Goal: Information Seeking & Learning: Learn about a topic

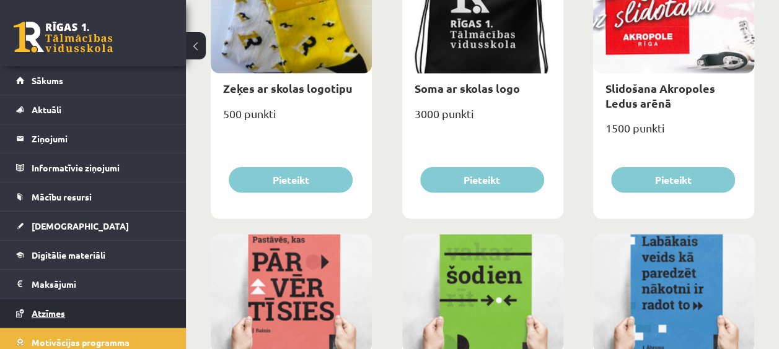
scroll to position [124, 0]
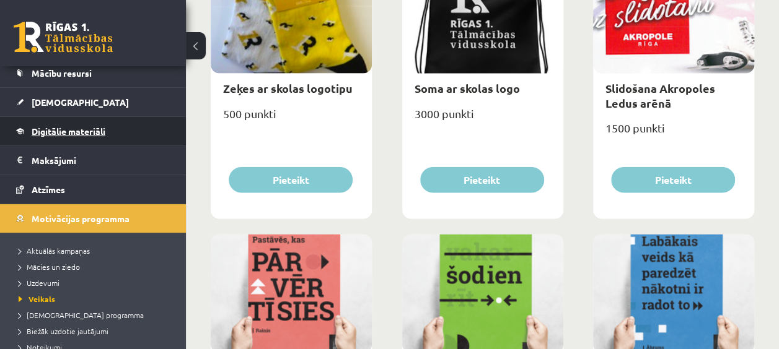
click at [97, 121] on link "Digitālie materiāli" at bounding box center [93, 131] width 154 height 28
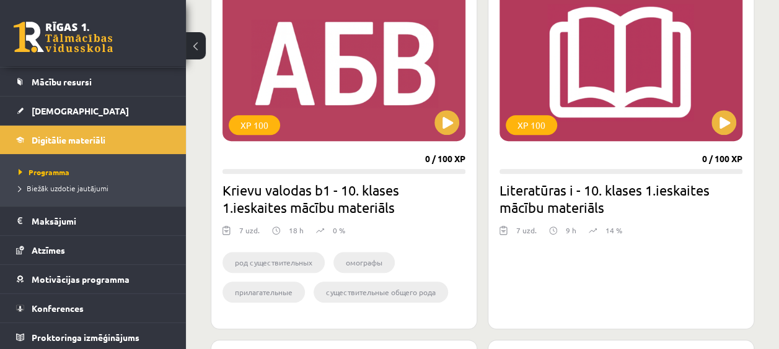
scroll to position [316, 0]
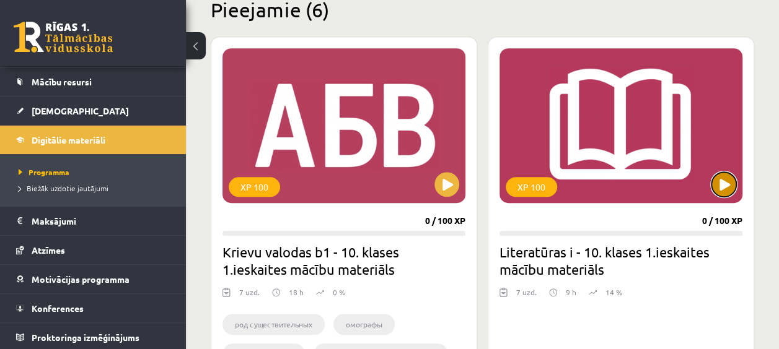
click at [726, 180] on button at bounding box center [723, 184] width 25 height 25
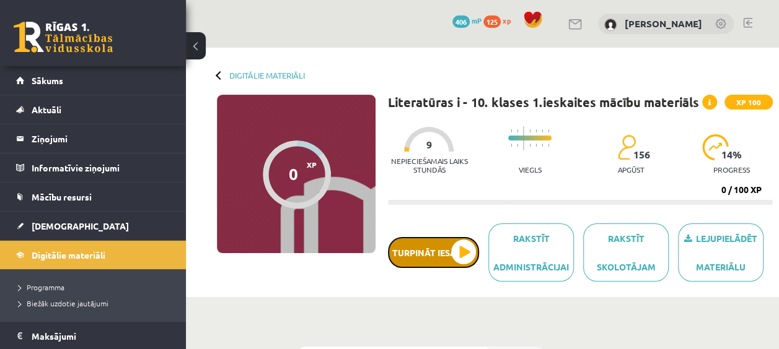
click at [464, 238] on button "Turpināt iesākto" at bounding box center [433, 252] width 91 height 31
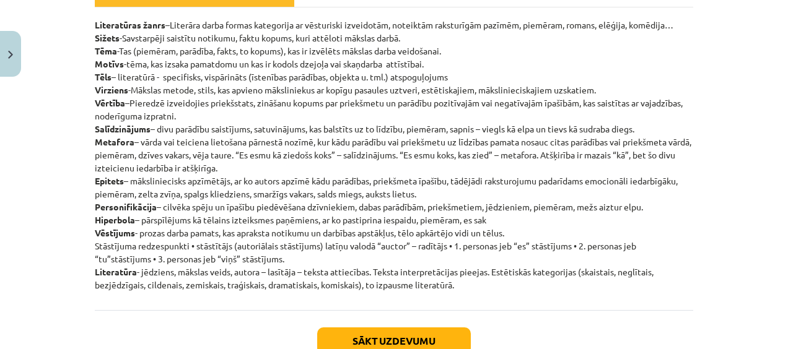
scroll to position [248, 0]
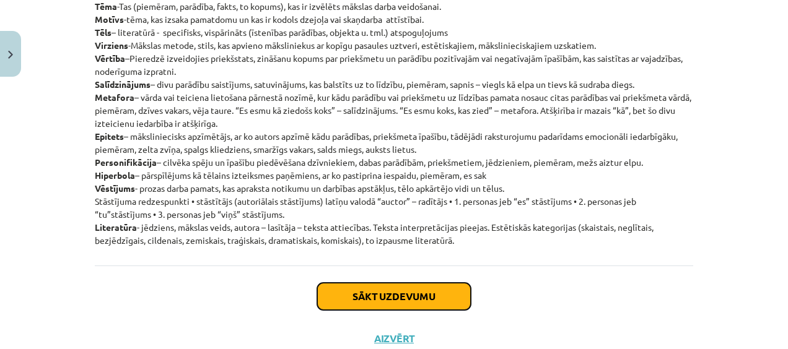
click at [425, 303] on button "Sākt uzdevumu" at bounding box center [394, 296] width 154 height 27
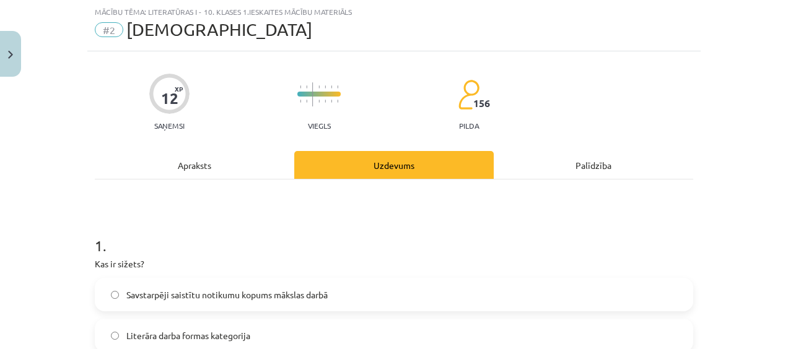
scroll to position [93, 0]
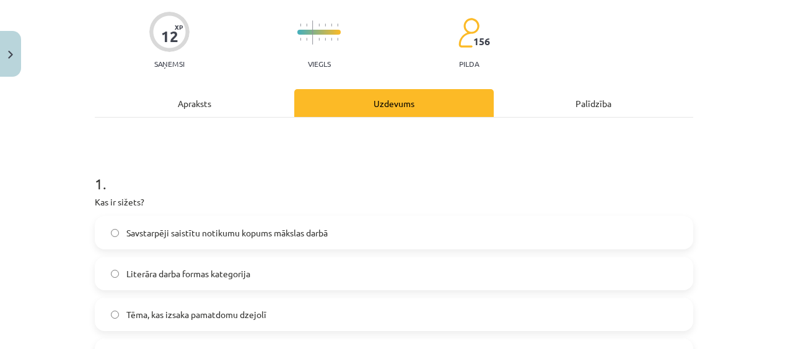
click at [207, 235] on span "Savstarpēji saistītu notikumu kopums mākslas darbā" at bounding box center [226, 233] width 201 height 13
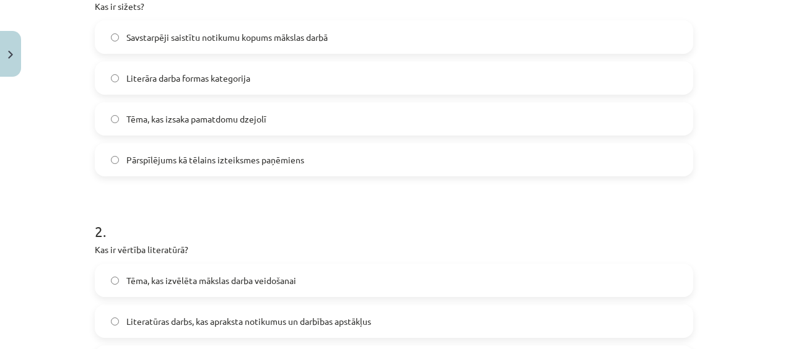
scroll to position [403, 0]
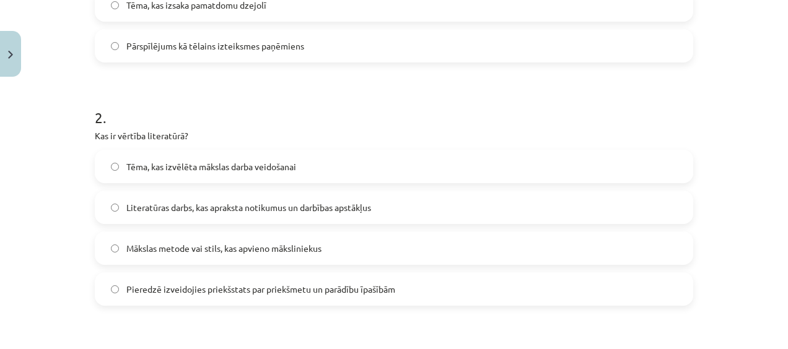
click at [231, 162] on span "Tēma, kas izvēlēta mākslas darba veidošanai" at bounding box center [211, 166] width 170 height 13
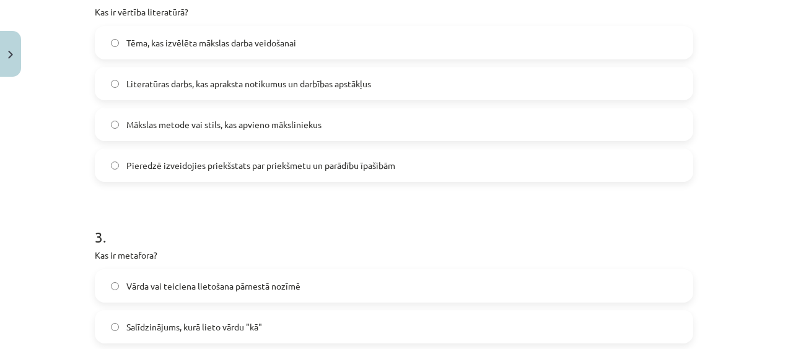
scroll to position [588, 0]
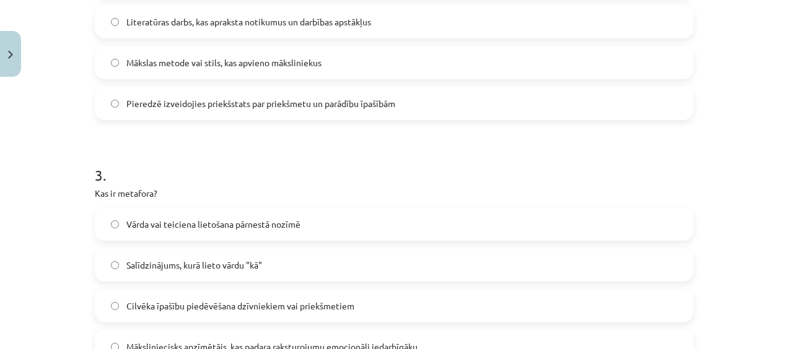
click at [242, 223] on span "Vārda vai teiciena lietošana pārnestā nozīmē" at bounding box center [213, 224] width 174 height 13
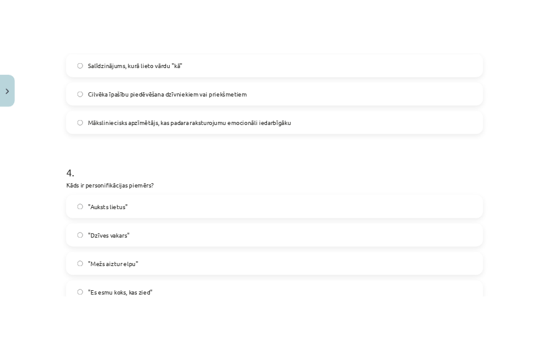
scroll to position [898, 0]
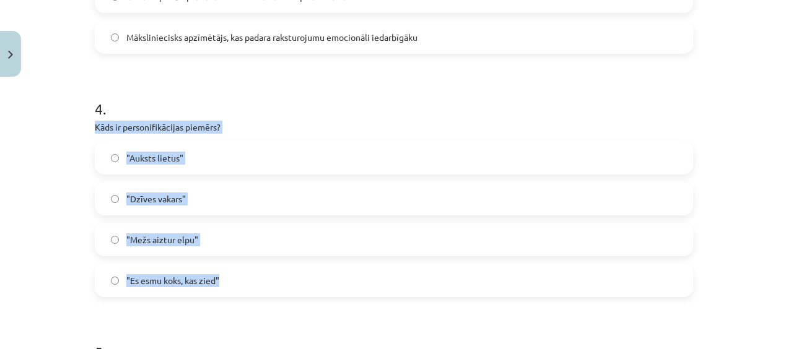
drag, startPoint x: 63, startPoint y: 117, endPoint x: 287, endPoint y: 268, distance: 270.0
click at [287, 268] on div "Mācību tēma: Literatūras i - 10. klases 1.ieskaites mācību materiāls #2 Jēdzien…" at bounding box center [394, 174] width 788 height 349
drag, startPoint x: 287, startPoint y: 268, endPoint x: 327, endPoint y: 194, distance: 83.1
click at [327, 194] on label ""Dzīves vakars"" at bounding box center [394, 198] width 596 height 31
drag, startPoint x: 82, startPoint y: 120, endPoint x: 272, endPoint y: 294, distance: 257.8
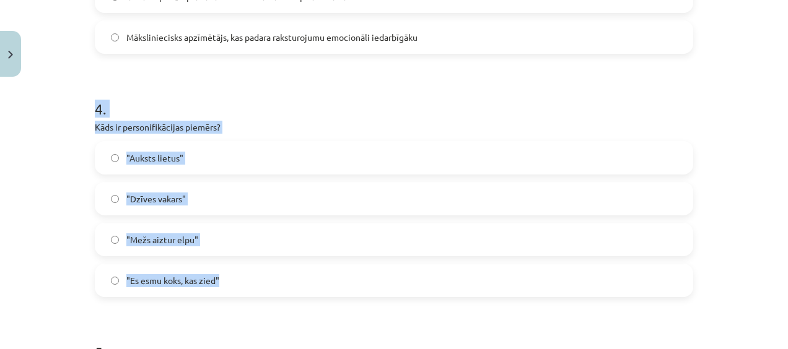
click at [272, 294] on div "Mācību tēma: Literatūras i - 10. klases 1.ieskaites mācību materiāls #2 Jēdzien…" at bounding box center [394, 174] width 788 height 349
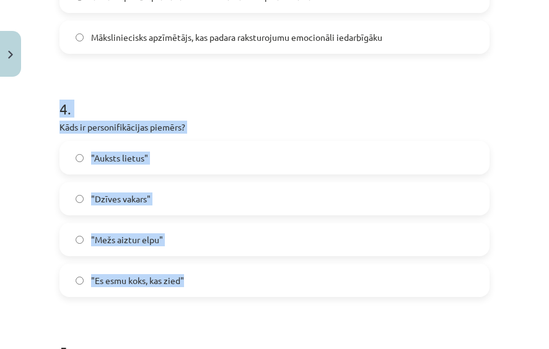
click at [208, 233] on label ""Mežs aiztur elpu"" at bounding box center [274, 239] width 427 height 31
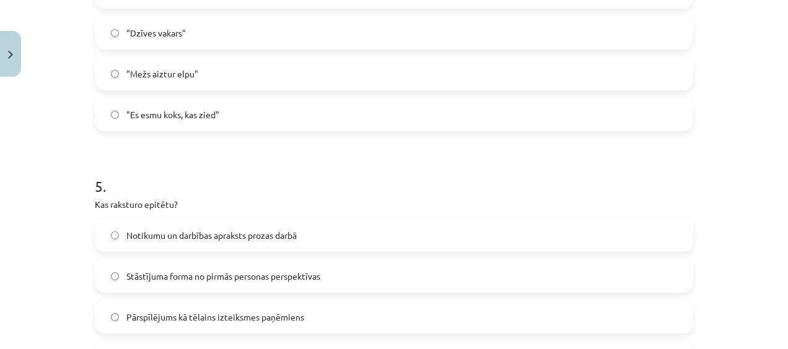
scroll to position [1146, 0]
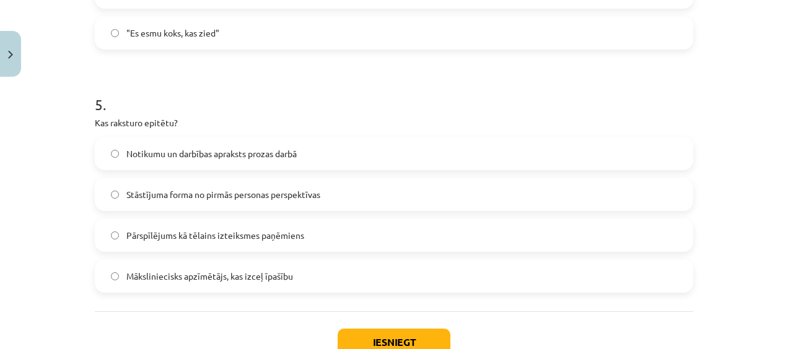
click at [333, 277] on label "Māksliniecisks apzīmētājs, kas izceļ īpašību" at bounding box center [394, 276] width 596 height 31
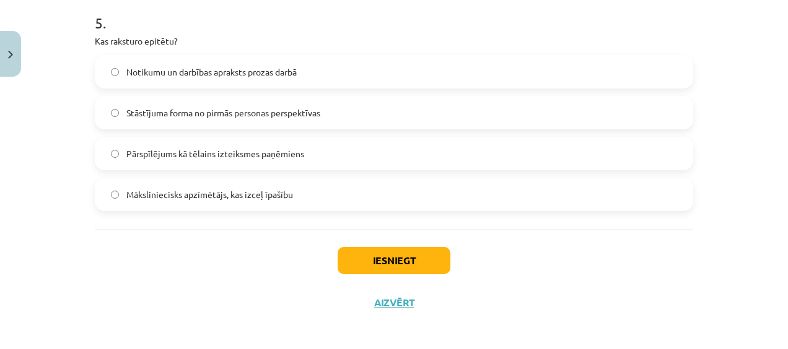
scroll to position [1232, 0]
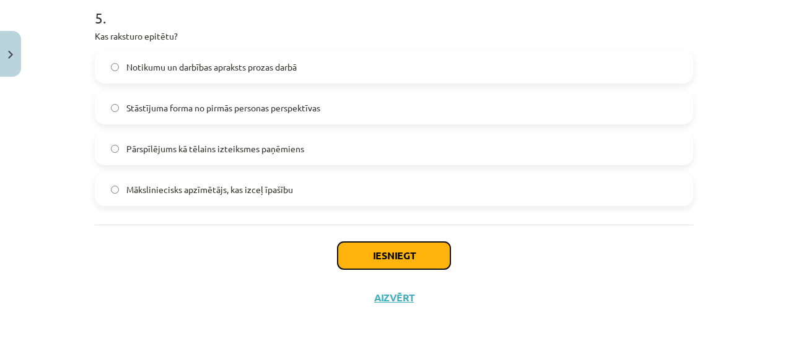
click at [373, 250] on button "Iesniegt" at bounding box center [394, 255] width 113 height 27
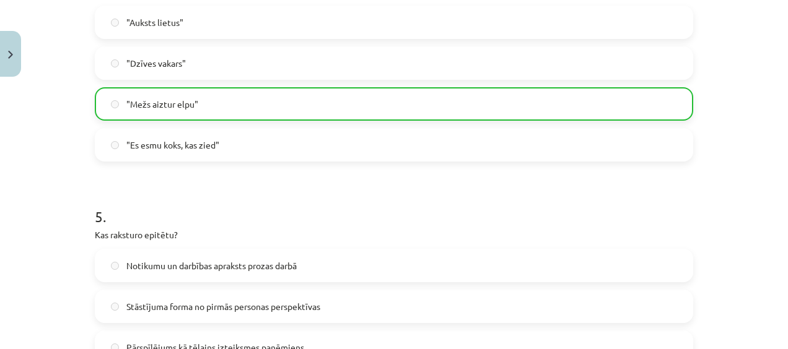
scroll to position [1271, 0]
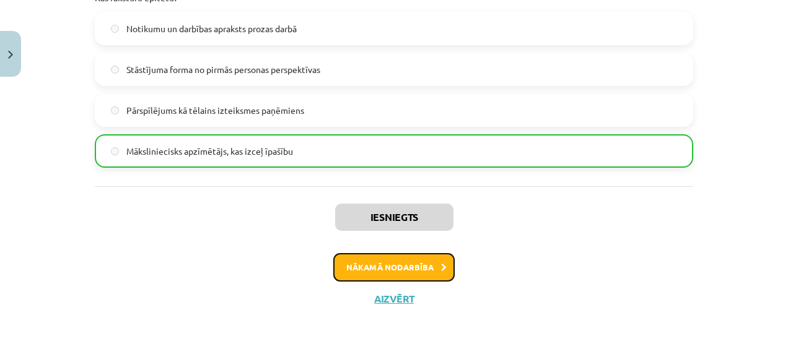
click at [395, 260] on button "Nākamā nodarbība" at bounding box center [393, 267] width 121 height 28
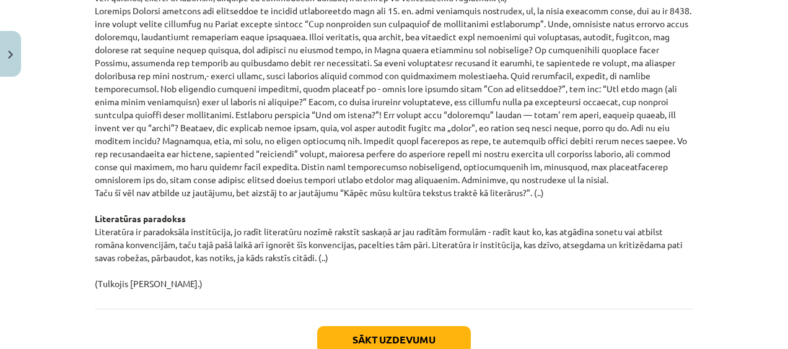
scroll to position [1394, 0]
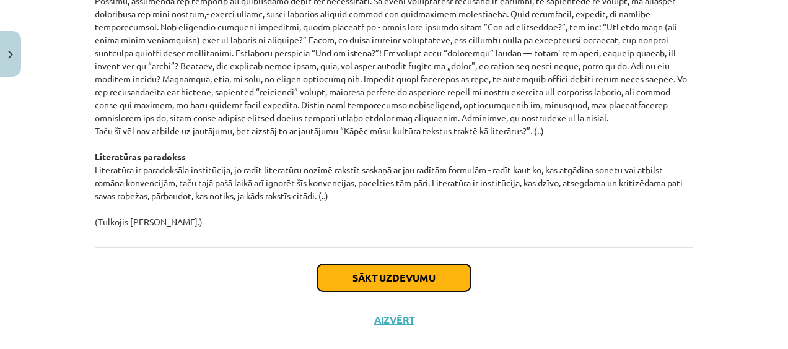
click at [424, 268] on button "Sākt uzdevumu" at bounding box center [394, 277] width 154 height 27
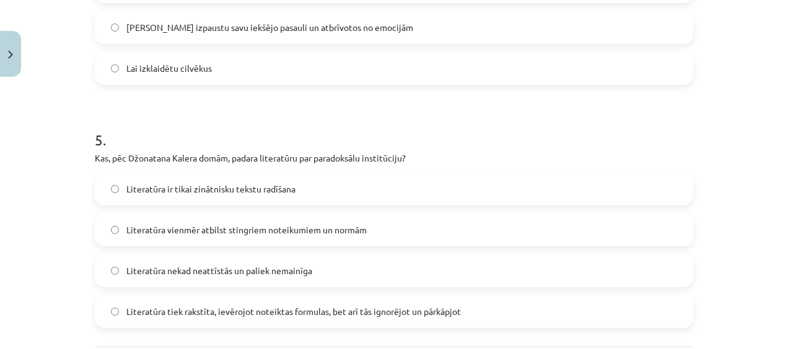
scroll to position [1232, 0]
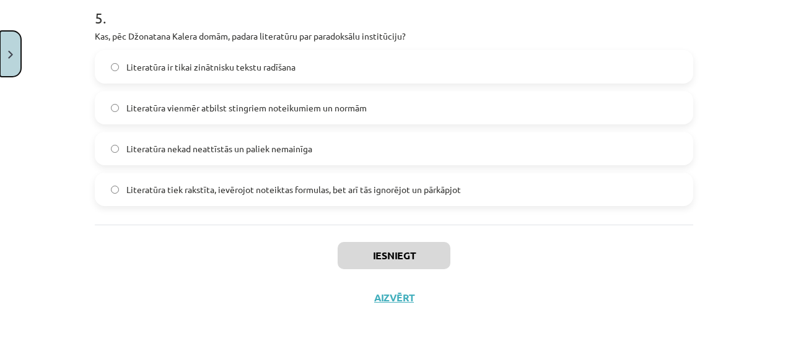
click at [12, 60] on button "Close" at bounding box center [10, 54] width 21 height 46
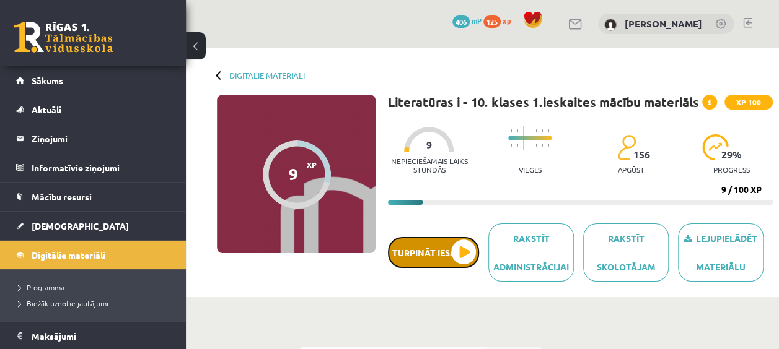
click at [465, 238] on button "Turpināt iesākto" at bounding box center [433, 252] width 91 height 31
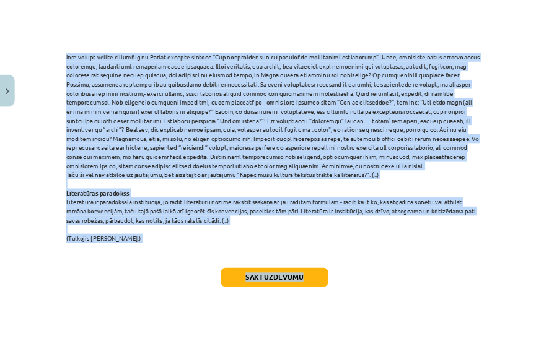
scroll to position [1354, 0]
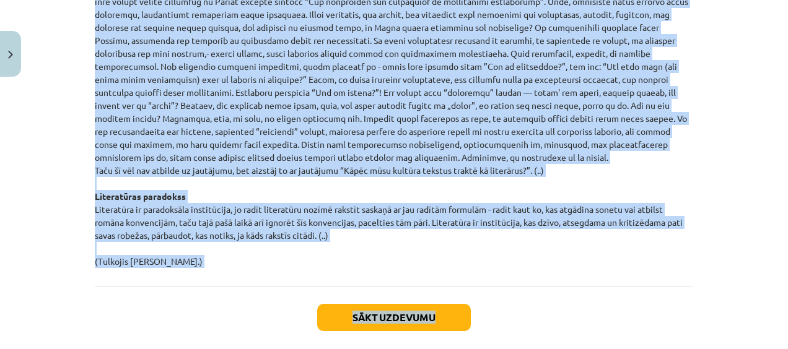
drag, startPoint x: 84, startPoint y: 264, endPoint x: 521, endPoint y: 268, distance: 436.7
copy div "Loremi dolorsitam conse adipiscing! Elitseddo, eiu te incididunt, utlab et dolo…"
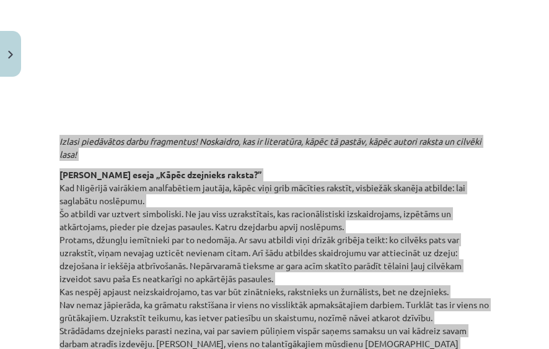
scroll to position [495, 0]
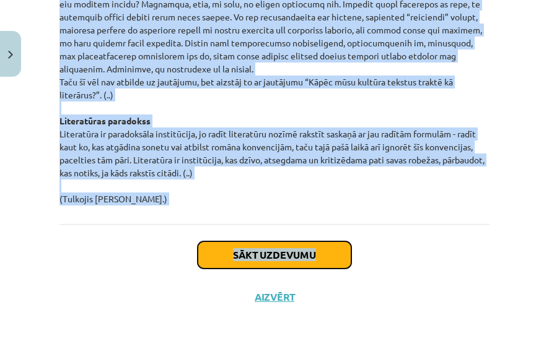
click at [270, 265] on button "Sākt uzdevumu" at bounding box center [275, 255] width 154 height 27
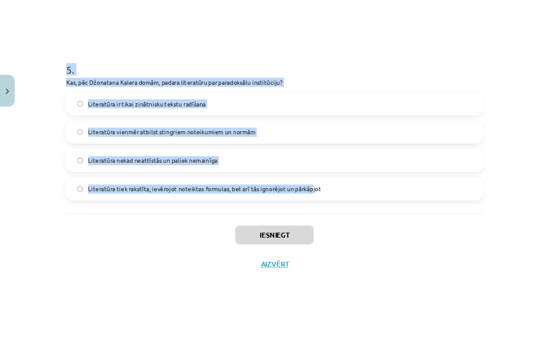
scroll to position [1232, 0]
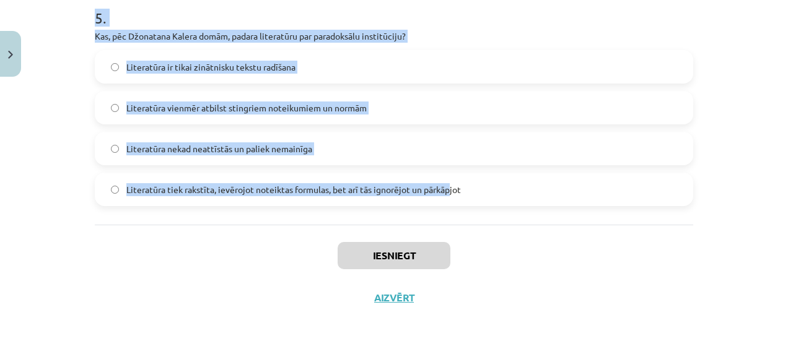
drag, startPoint x: 89, startPoint y: 69, endPoint x: 446, endPoint y: 185, distance: 375.7
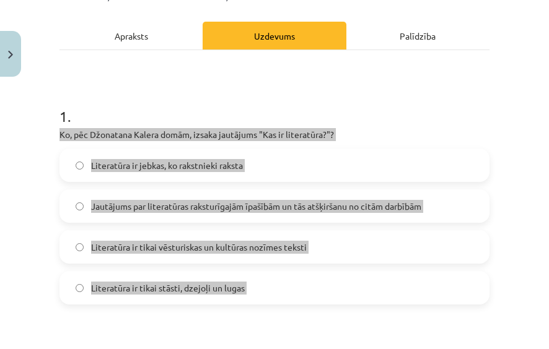
scroll to position [180, 0]
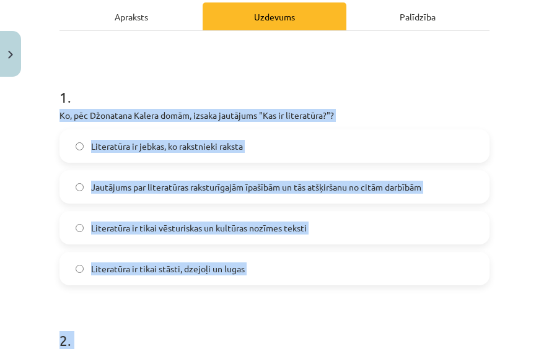
click at [286, 187] on span "Jautājums par literatūras raksturīgajām īpašībām un tās atšķiršanu no citām dar…" at bounding box center [256, 187] width 330 height 13
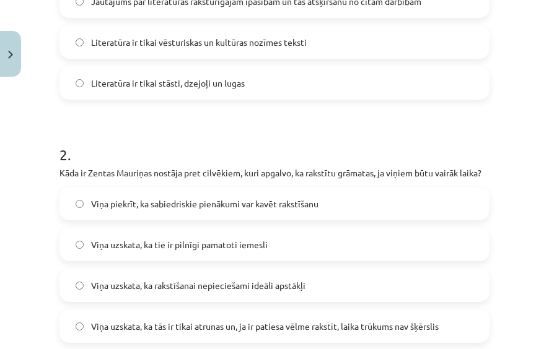
scroll to position [427, 0]
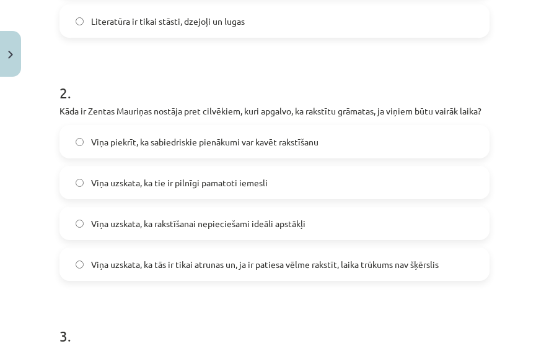
click at [274, 271] on span "Viņa uzskata, ka tās ir tikai atrunas un, ja ir patiesa vēlme rakstīt, laika tr…" at bounding box center [264, 264] width 347 height 13
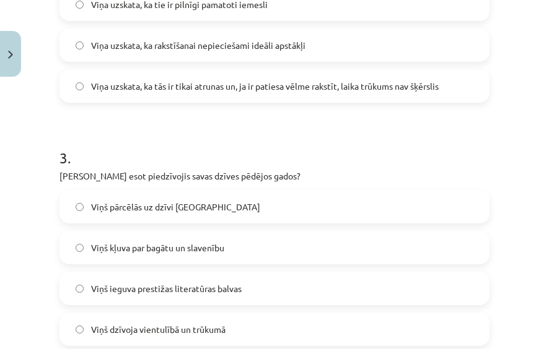
scroll to position [675, 0]
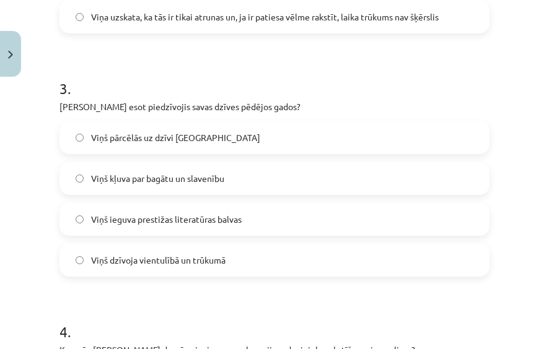
click at [255, 233] on label "Viņš ieguva prestižas literatūras balvas" at bounding box center [274, 219] width 427 height 31
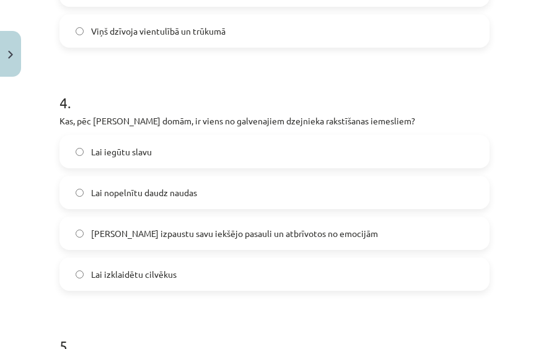
scroll to position [923, 0]
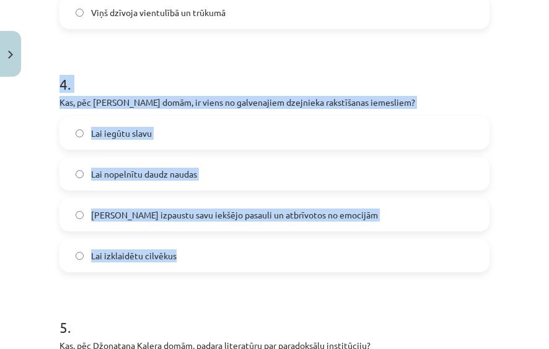
drag, startPoint x: 51, startPoint y: 96, endPoint x: 382, endPoint y: 270, distance: 373.7
click at [382, 270] on div "Mācību tēma: Literatūras i - 10. klases 1.ieskaites mācību materiāls #3 Kas ir …" at bounding box center [274, 174] width 549 height 349
click at [368, 219] on label "[PERSON_NAME] izpaustu savu iekšējo pasauli un atbrīvotos no emocijām" at bounding box center [274, 214] width 427 height 31
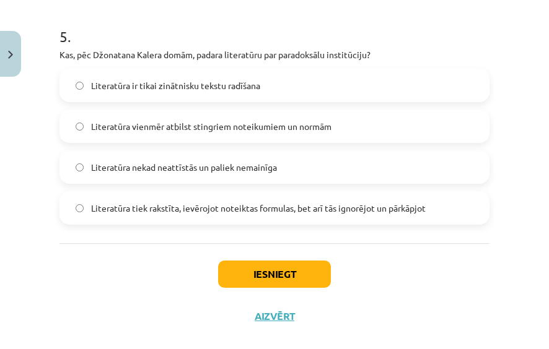
scroll to position [1232, 0]
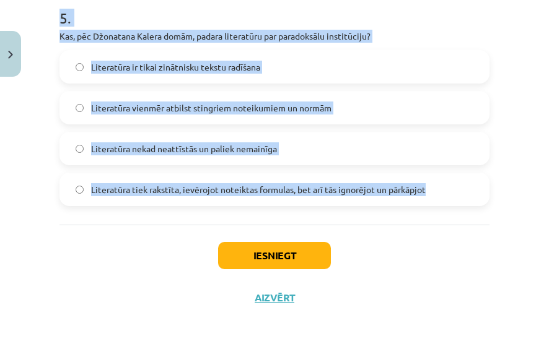
drag, startPoint x: 42, startPoint y: 33, endPoint x: 468, endPoint y: 211, distance: 461.7
click at [468, 211] on div "Mācību tēma: Literatūras i - 10. klases 1.ieskaites mācību materiāls #3 Kas ir …" at bounding box center [274, 174] width 549 height 349
click at [467, 205] on label "Literatūra tiek rakstīta, ievērojot noteiktas formulas, bet arī tās ignorējot u…" at bounding box center [274, 189] width 427 height 31
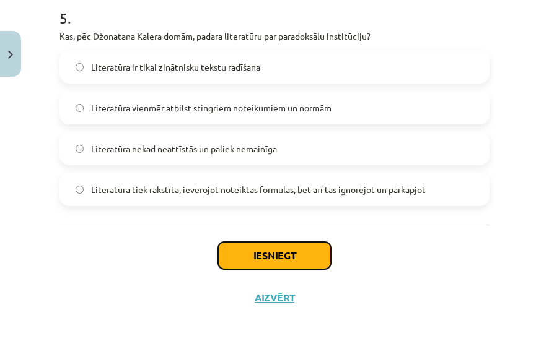
click at [318, 269] on button "Iesniegt" at bounding box center [274, 255] width 113 height 27
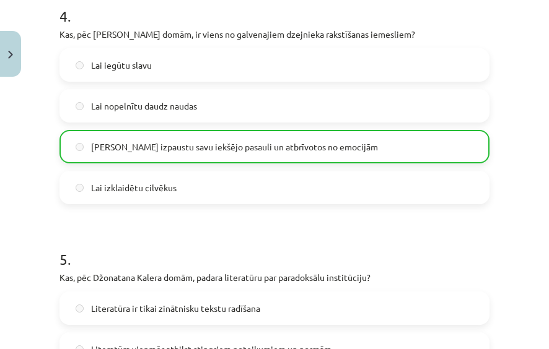
scroll to position [1285, 0]
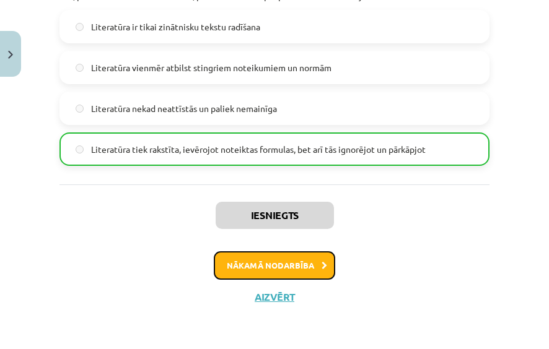
click at [312, 263] on button "Nākamā nodarbība" at bounding box center [274, 265] width 121 height 28
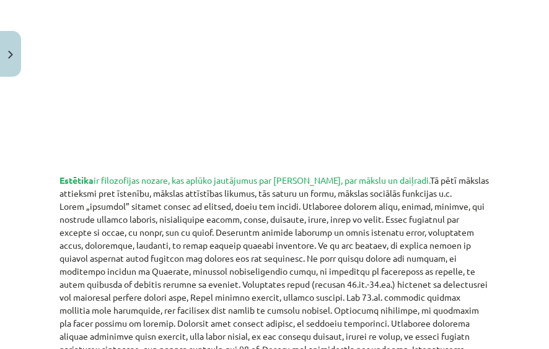
scroll to position [465, 0]
